Goal: Find contact information: Find contact information

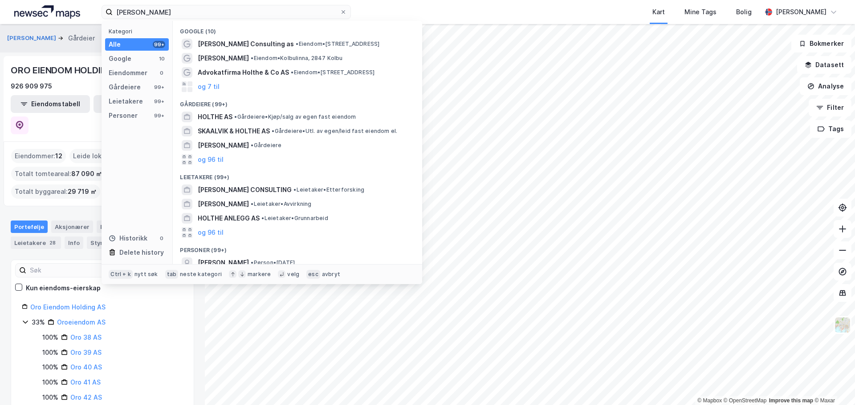
click at [152, 11] on input "[PERSON_NAME]" at bounding box center [226, 11] width 227 height 13
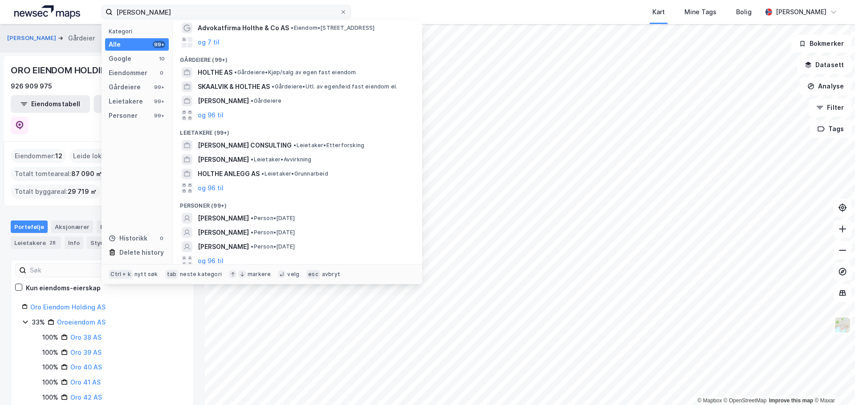
drag, startPoint x: 0, startPoint y: 0, endPoint x: 153, endPoint y: 11, distance: 153.1
click at [153, 11] on input "[PERSON_NAME]" at bounding box center [226, 11] width 227 height 13
type input "[PERSON_NAME]"
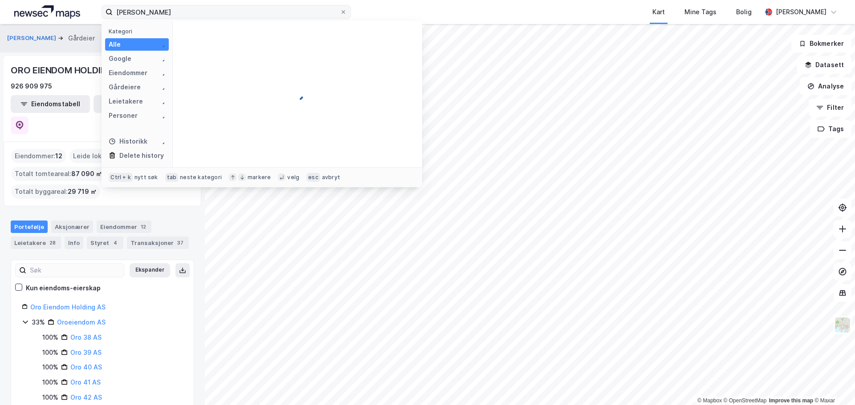
scroll to position [0, 0]
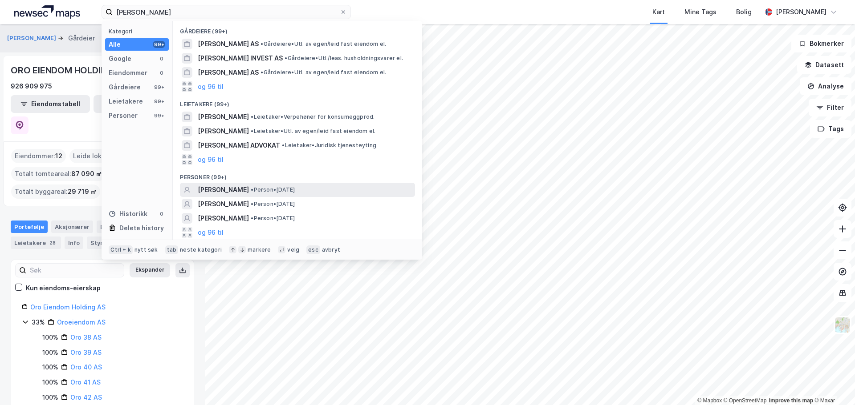
click at [247, 188] on span "[PERSON_NAME]" at bounding box center [223, 190] width 51 height 11
